Goal: Information Seeking & Learning: Learn about a topic

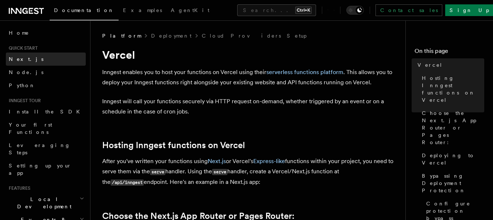
click at [34, 54] on link "Next.js" at bounding box center [46, 59] width 80 height 13
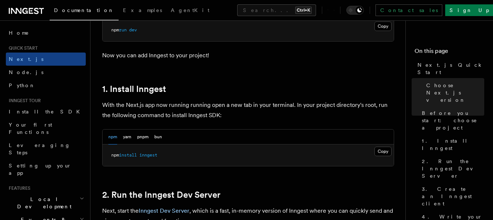
scroll to position [460, 0]
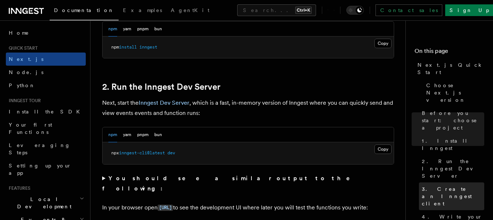
click at [461, 183] on link "3. Create an Inngest client" at bounding box center [451, 197] width 65 height 28
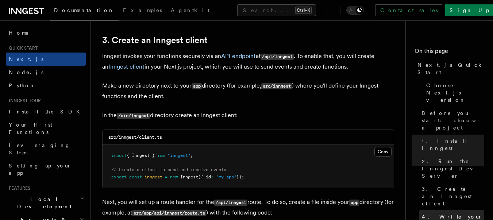
click at [460, 213] on span "4. Write your first Inngest function" at bounding box center [453, 224] width 62 height 22
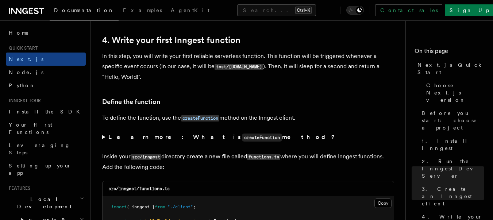
scroll to position [1239, 0]
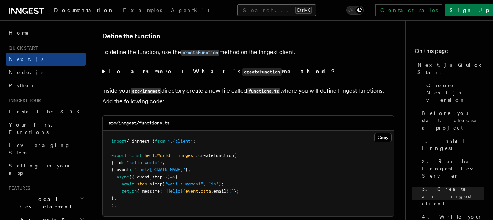
click at [253, 14] on button "Search... Ctrl+K" at bounding box center [276, 10] width 79 height 12
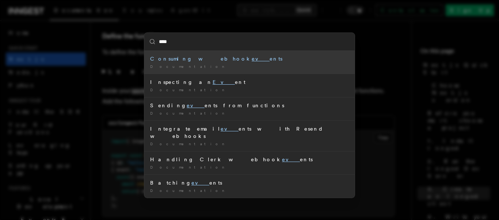
type input "*****"
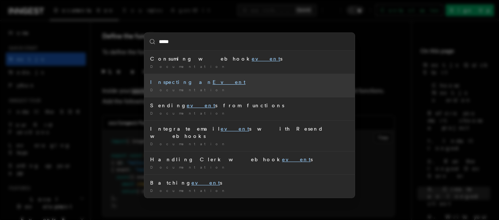
click at [239, 90] on div "Documentation /" at bounding box center [249, 89] width 199 height 5
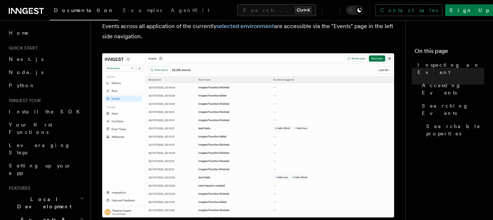
scroll to position [131, 0]
